Goal: Find contact information: Find contact information

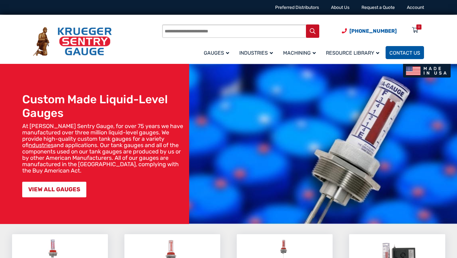
click at [402, 47] on link "Contact Us" at bounding box center [404, 52] width 38 height 13
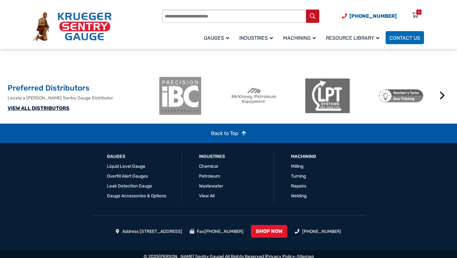
scroll to position [484, 0]
